Goal: Task Accomplishment & Management: Complete application form

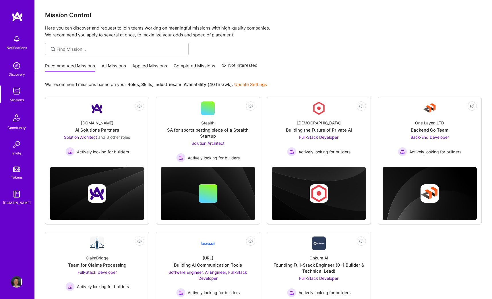
click at [17, 92] on img at bounding box center [16, 91] width 11 height 11
click at [144, 68] on link "Applied Missions" at bounding box center [149, 67] width 35 height 9
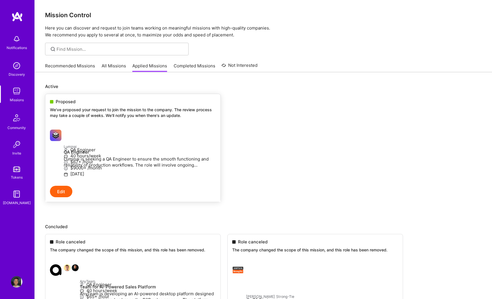
click at [110, 110] on p "We've proposed your request to join the mission to the company. The review proc…" at bounding box center [133, 112] width 166 height 11
click at [93, 162] on p "Luminai is seeking a QA Engineer to ensure the smooth functioning and reliabili…" at bounding box center [140, 162] width 152 height 12
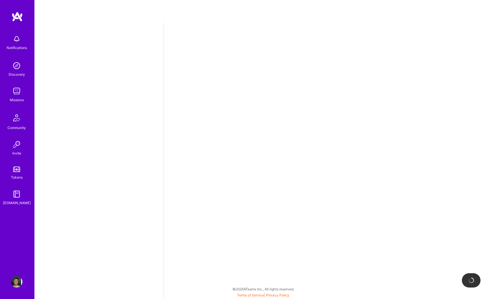
select select "RO"
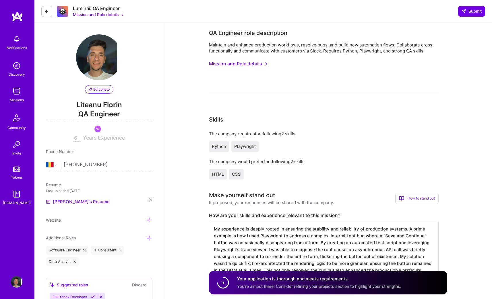
click at [266, 63] on button "Mission and Role details →" at bounding box center [238, 64] width 59 height 11
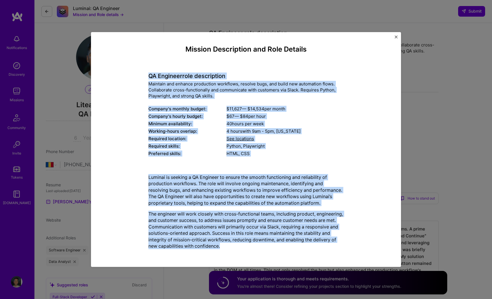
drag, startPoint x: 148, startPoint y: 77, endPoint x: 290, endPoint y: 260, distance: 231.9
click at [290, 260] on div "Mission Description and Role Details QA Engineer role description Maintain and …" at bounding box center [246, 149] width 310 height 235
copy div "LO Ipsumdol sita consectetur Adipisci eli seddoei temporinci utlaboree, dolorem…"
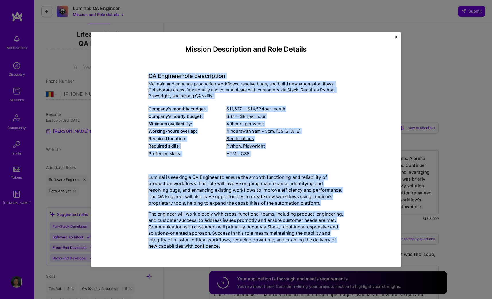
scroll to position [113, 0]
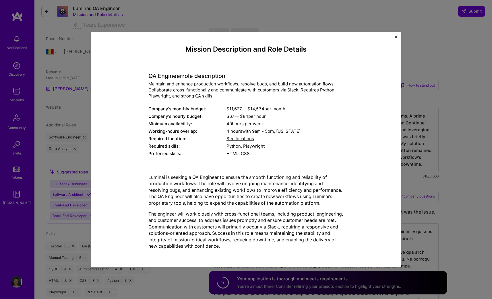
click at [398, 35] on div "Mission Description and Role Details QA Engineer role description Maintain and …" at bounding box center [246, 149] width 310 height 235
click at [393, 38] on div "Mission Description and Role Details QA Engineer role description Maintain and …" at bounding box center [246, 149] width 310 height 235
click at [395, 44] on div "Mission Description and Role Details QA Engineer role description Maintain and …" at bounding box center [246, 149] width 310 height 235
click at [395, 38] on img "Close" at bounding box center [396, 37] width 3 height 3
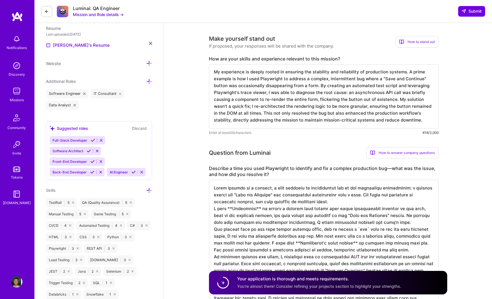
scroll to position [150, 0]
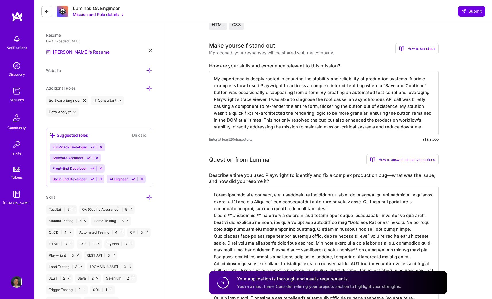
drag, startPoint x: 213, startPoint y: 78, endPoint x: 347, endPoint y: 136, distance: 146.3
click at [347, 136] on div "My experience is deeply rooted in ensuring the stability and reliability of pro…" at bounding box center [324, 106] width 230 height 71
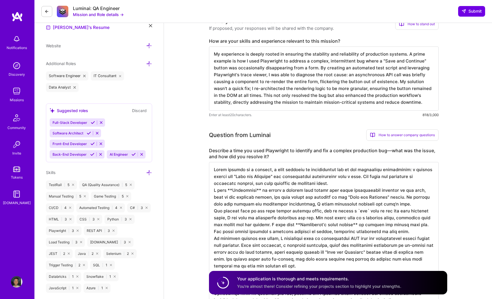
scroll to position [244, 0]
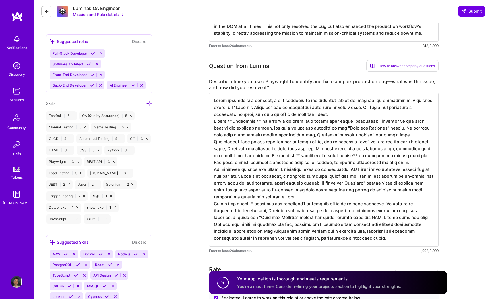
drag, startPoint x: 214, startPoint y: 101, endPoint x: 354, endPoint y: 241, distance: 197.5
click at [354, 241] on textarea at bounding box center [324, 170] width 230 height 154
